Goal: Find contact information: Find contact information

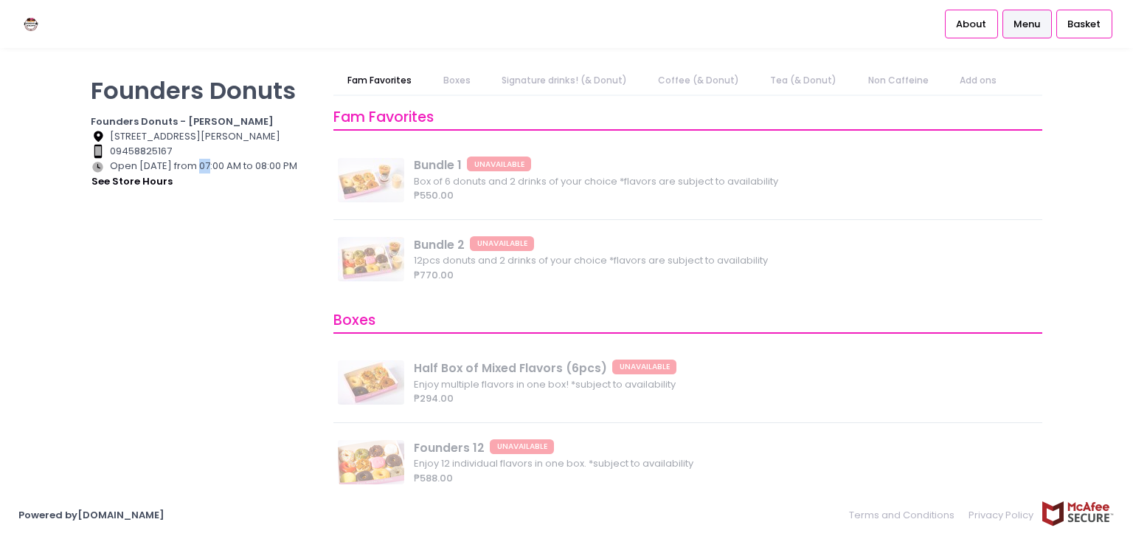
drag, startPoint x: 189, startPoint y: 164, endPoint x: 201, endPoint y: 164, distance: 12.5
click at [201, 164] on div "Store Hours Created with Sketch. Open [DATE] from 07:00 AM to 08:00 PM see stor…" at bounding box center [203, 174] width 224 height 31
click at [221, 165] on div "Store Hours Created with Sketch. Open [DATE] from 07:00 AM to 08:00 PM see stor…" at bounding box center [203, 174] width 224 height 31
click at [141, 179] on button "see store hours" at bounding box center [132, 181] width 83 height 16
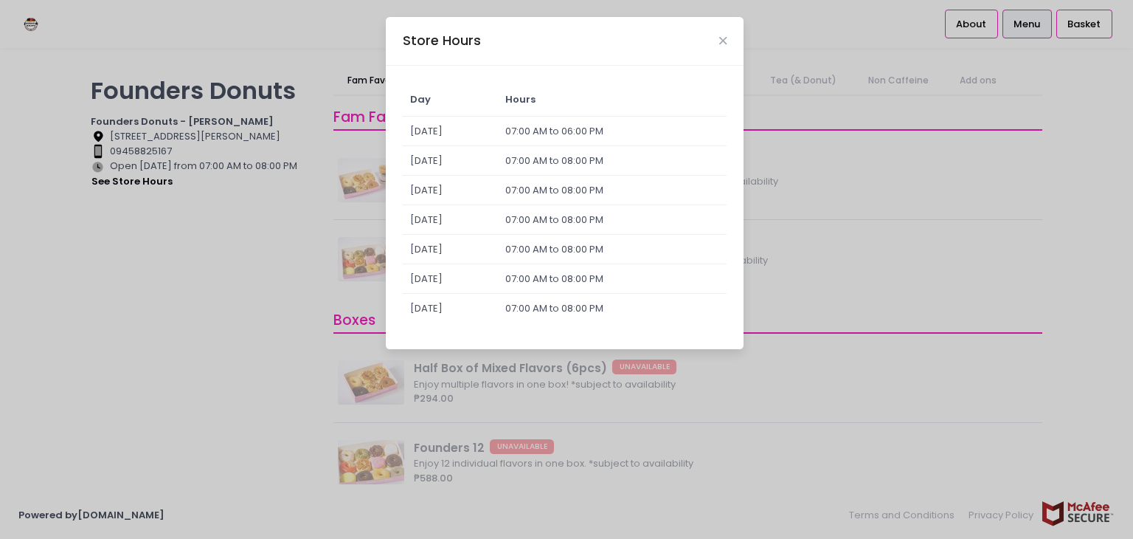
click at [725, 47] on div "Store Hours" at bounding box center [565, 41] width 358 height 49
click at [720, 45] on icon "Close" at bounding box center [722, 40] width 7 height 11
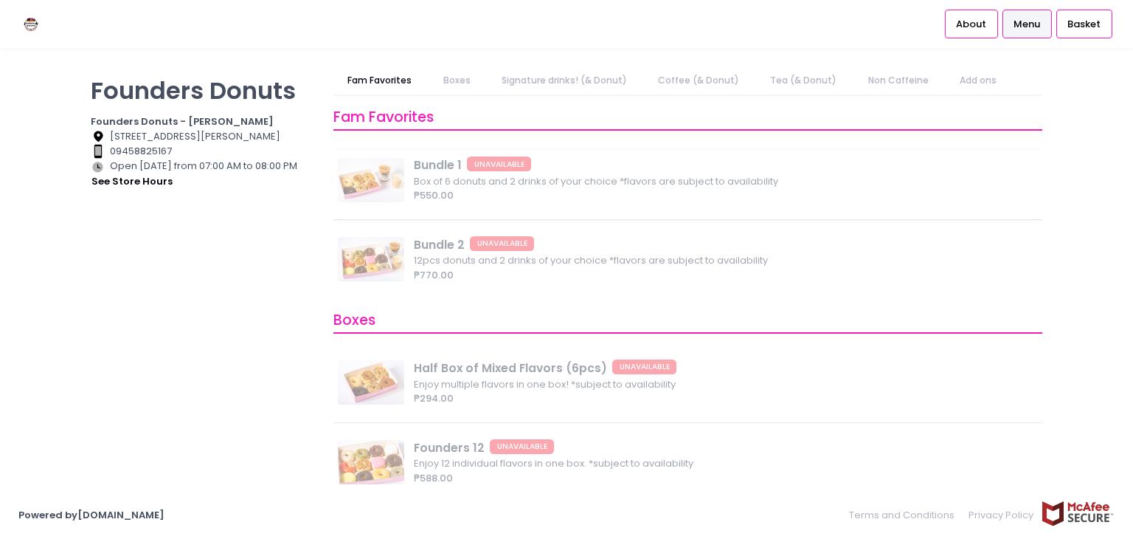
click at [459, 189] on div "Bundle 1 UNAVAILABLE Box of 6 donuts and 2 drinks of your choice *flavors are s…" at bounding box center [687, 184] width 709 height 69
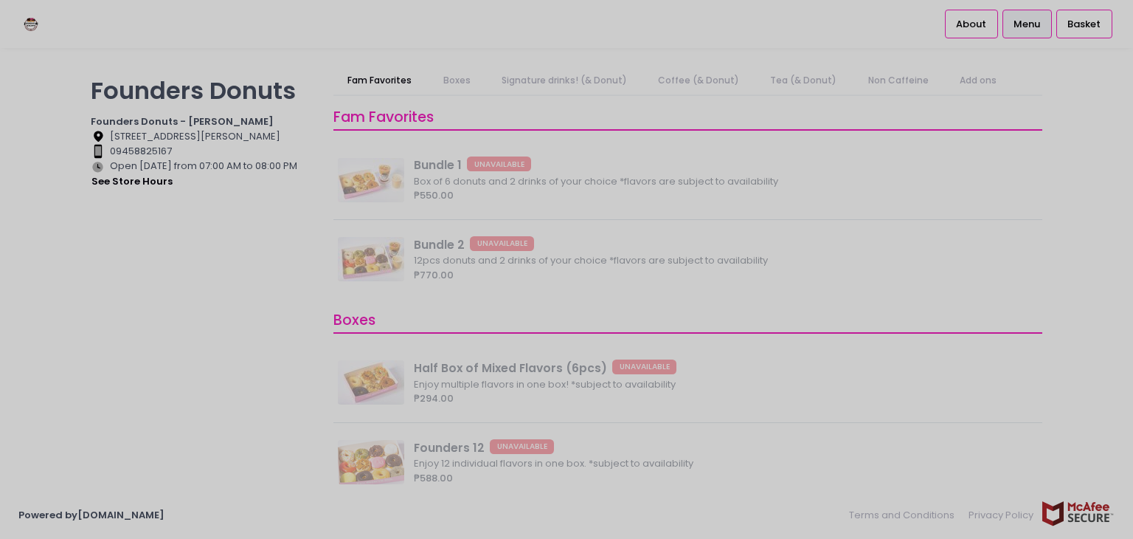
click at [0, 318] on div at bounding box center [566, 269] width 1133 height 539
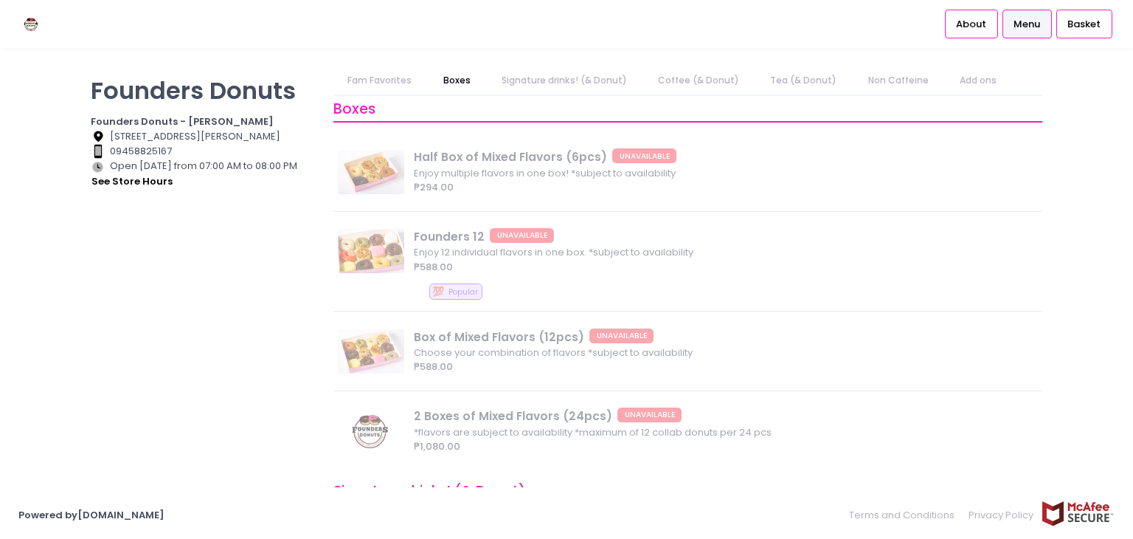
scroll to position [579, 0]
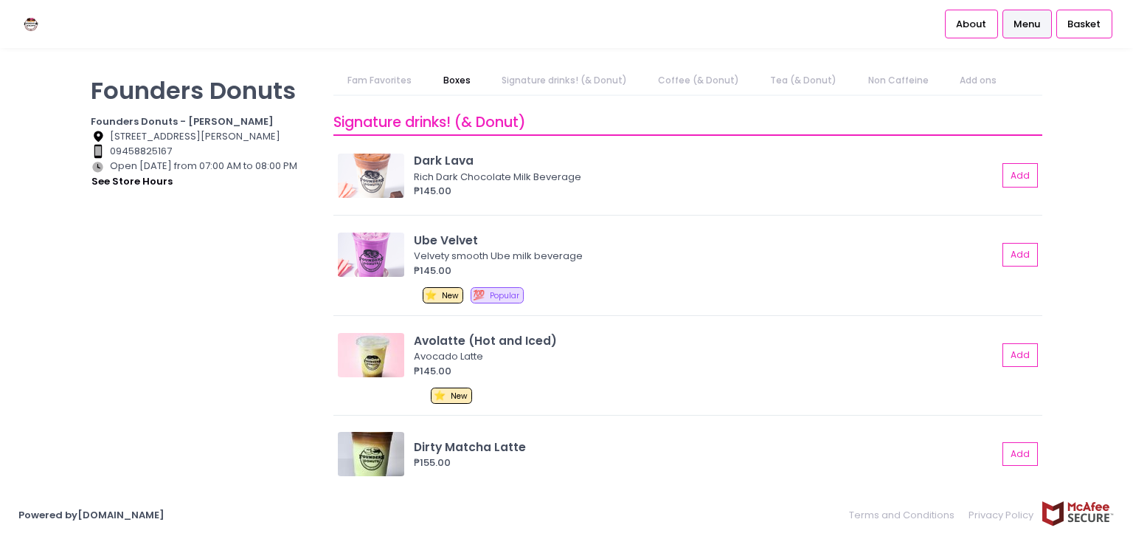
click at [1023, 33] on link "Menu" at bounding box center [1027, 24] width 49 height 28
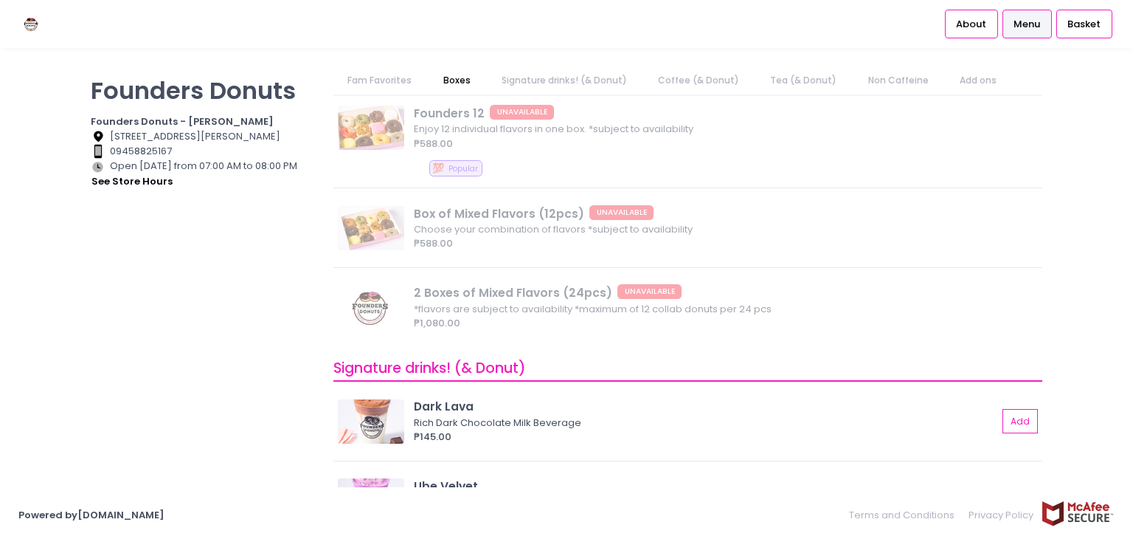
scroll to position [0, 0]
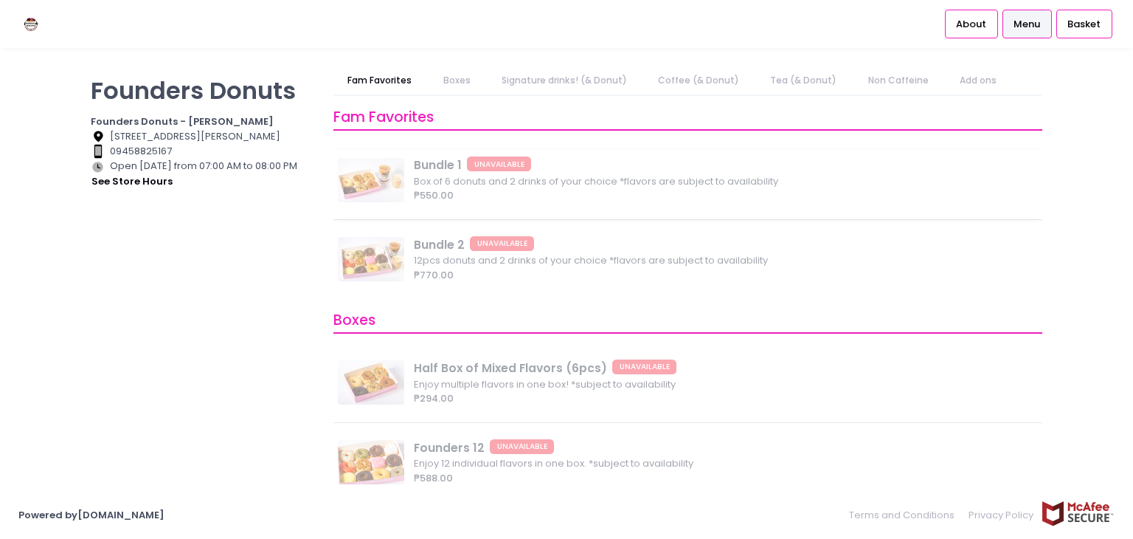
click at [487, 169] on div "Bundle 1 UNAVAILABLE Box of 6 donuts and 2 drinks of your choice *flavors are s…" at bounding box center [687, 184] width 709 height 69
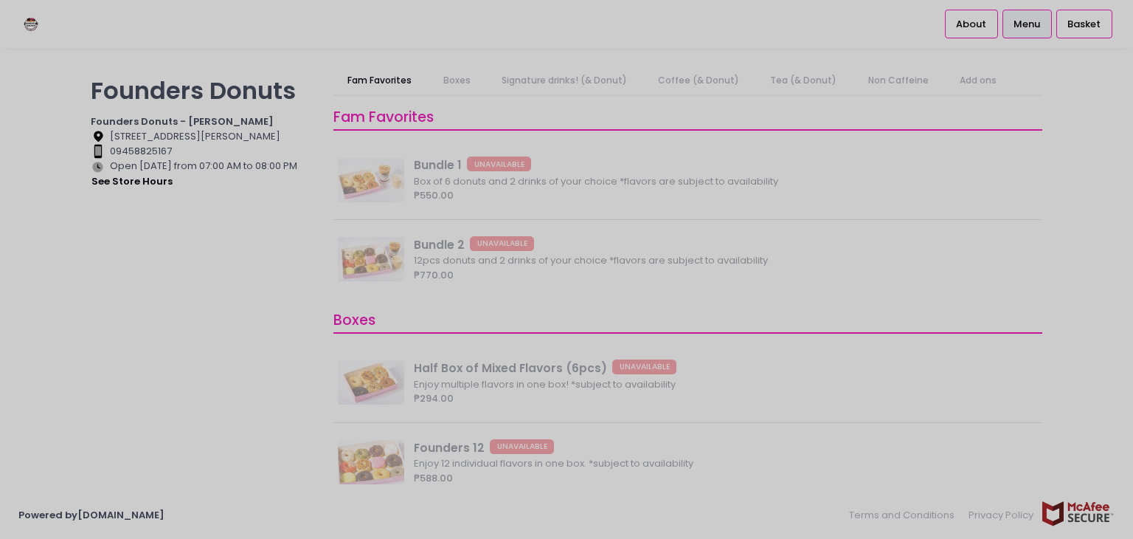
click at [59, 281] on div at bounding box center [566, 269] width 1133 height 539
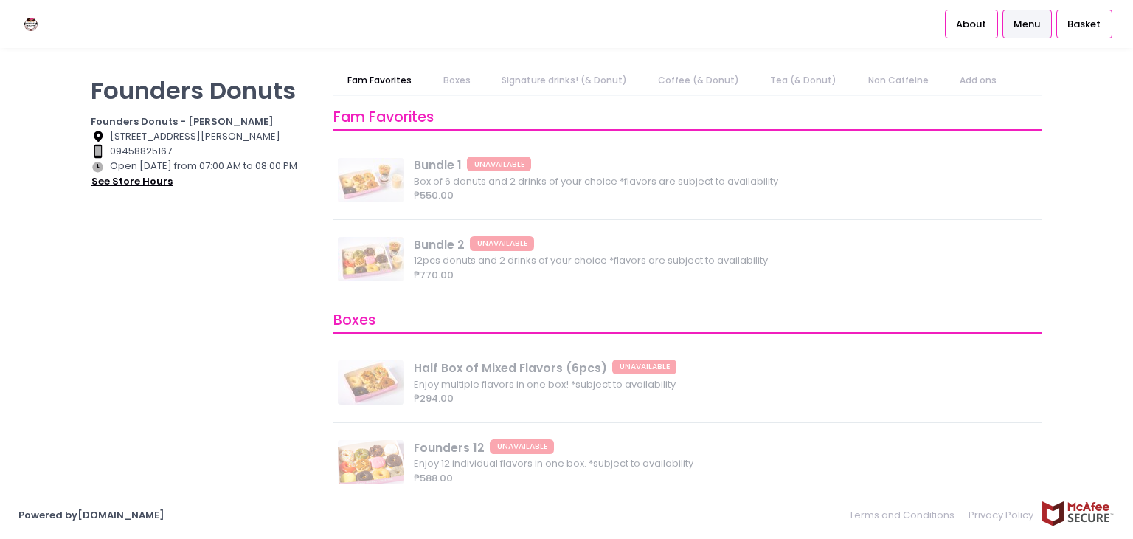
click at [160, 183] on button "see store hours" at bounding box center [132, 181] width 83 height 16
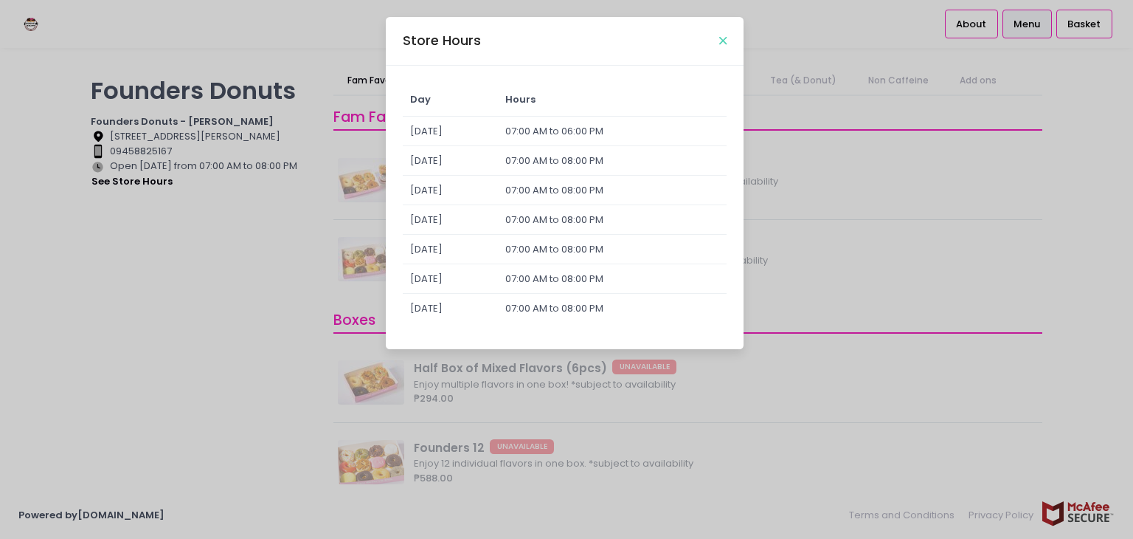
click at [723, 36] on icon "Close" at bounding box center [722, 40] width 7 height 11
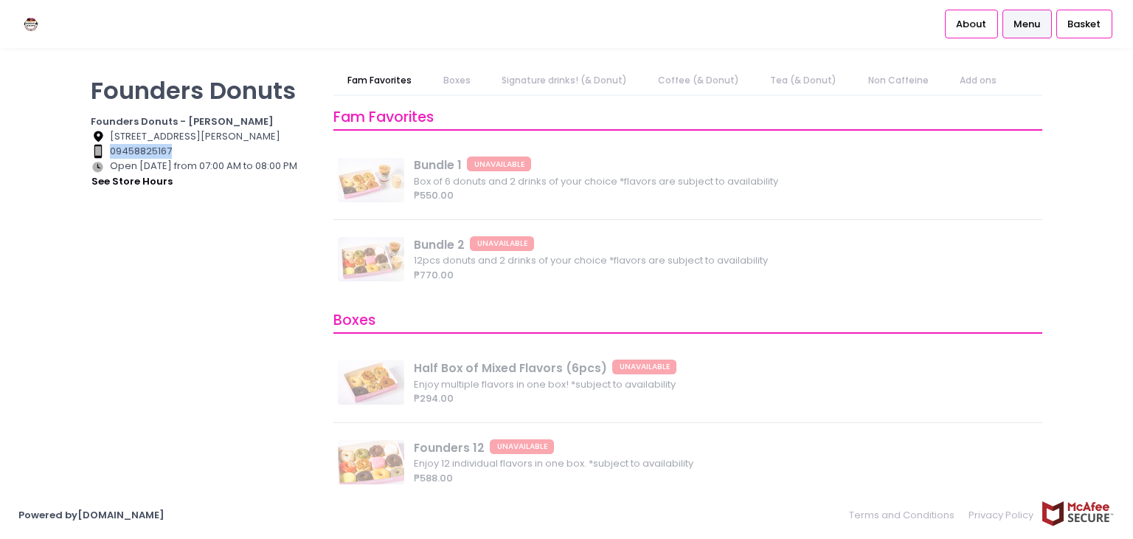
drag, startPoint x: 111, startPoint y: 148, endPoint x: 171, endPoint y: 151, distance: 60.6
click at [171, 151] on div "Contact Number Created with Sketch. 09458825167" at bounding box center [203, 151] width 224 height 15
click at [187, 148] on div "Contact Number Created with Sketch. 09458825167" at bounding box center [203, 151] width 224 height 15
click at [179, 151] on div "Contact Number Created with Sketch. 09458825167" at bounding box center [203, 151] width 224 height 15
click at [144, 151] on div "Contact Number Created with Sketch. 09458825167" at bounding box center [203, 151] width 224 height 15
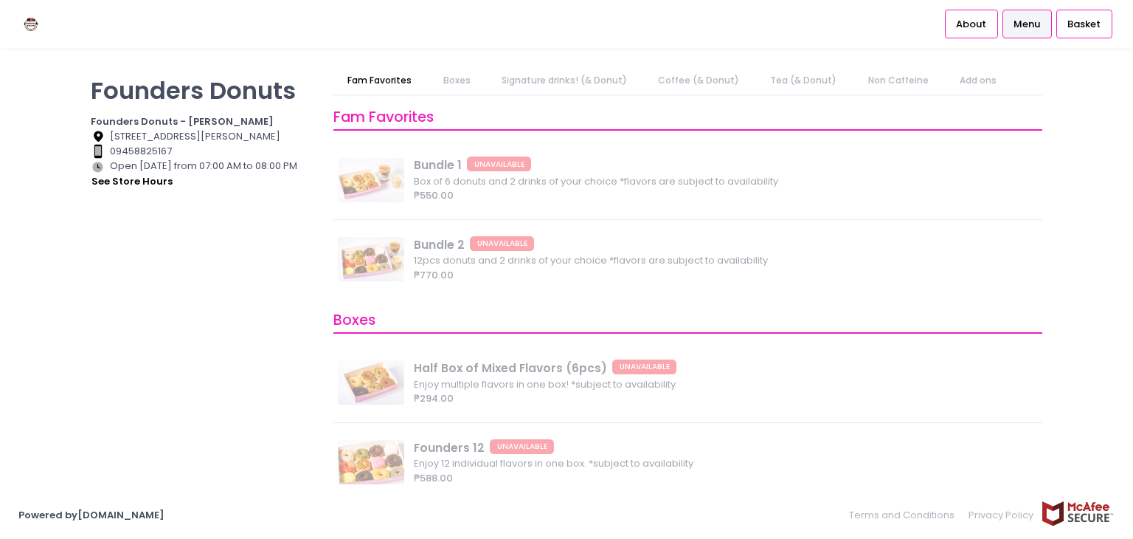
click at [167, 146] on div "Contact Number Created with Sketch. 09458825167" at bounding box center [203, 151] width 224 height 15
drag, startPoint x: 169, startPoint y: 146, endPoint x: 100, endPoint y: 139, distance: 68.9
click at [100, 139] on div "Founders Donuts Founders Donuts - Zobel Roxas Makati Location Created with Sket…" at bounding box center [203, 261] width 243 height 391
click at [162, 145] on div "Contact Number Created with Sketch. 09458825167" at bounding box center [203, 151] width 224 height 15
